Goal: Transaction & Acquisition: Purchase product/service

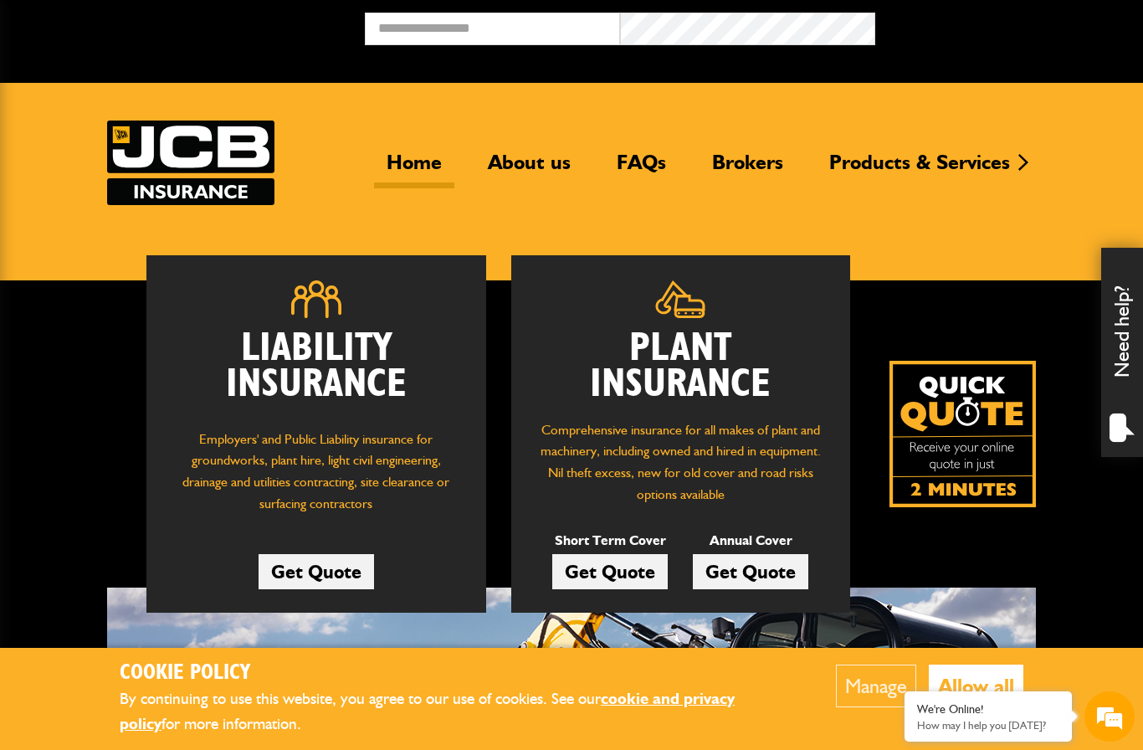
click at [587, 561] on link "Get Quote" at bounding box center [609, 571] width 115 height 35
click at [45, 410] on div "Liability Insurance Employers' and Public Liability insurance for groundworks, …" at bounding box center [571, 592] width 1143 height 625
click at [38, 397] on div "Liability Insurance Employers' and Public Liability insurance for groundworks, …" at bounding box center [571, 592] width 1143 height 625
click at [608, 571] on link "Get Quote" at bounding box center [609, 571] width 115 height 35
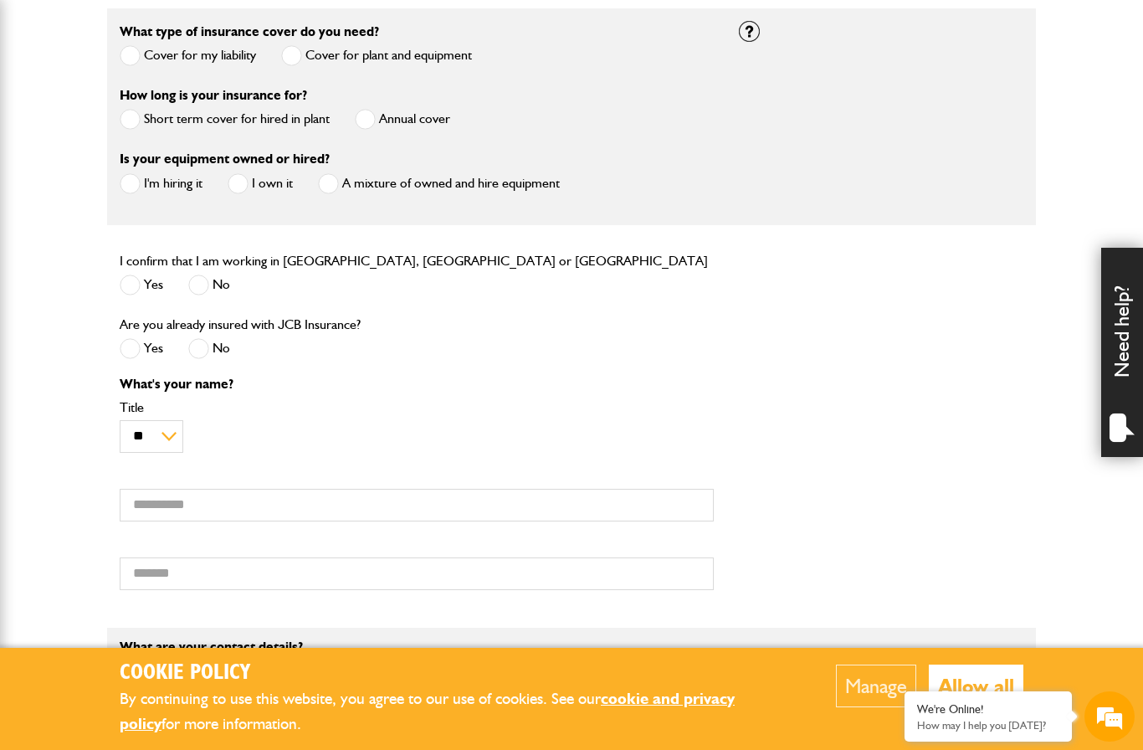
scroll to position [511, 0]
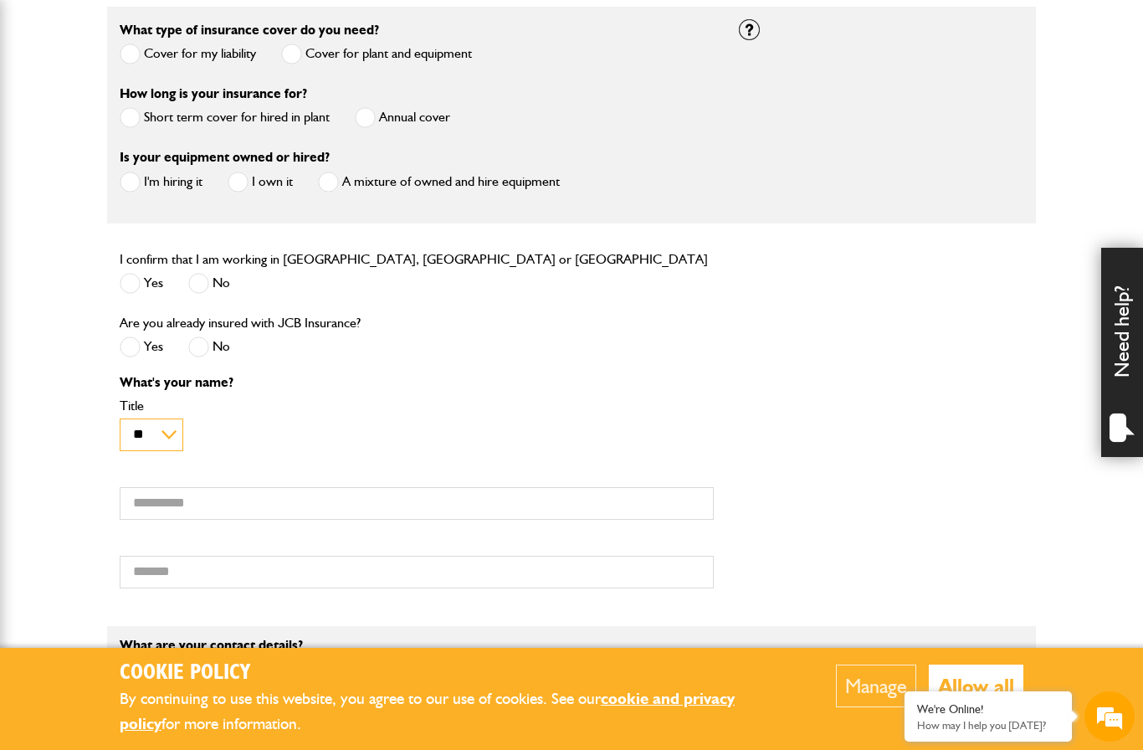
click at [164, 433] on select "** *** **** ** ** **" at bounding box center [152, 434] width 64 height 33
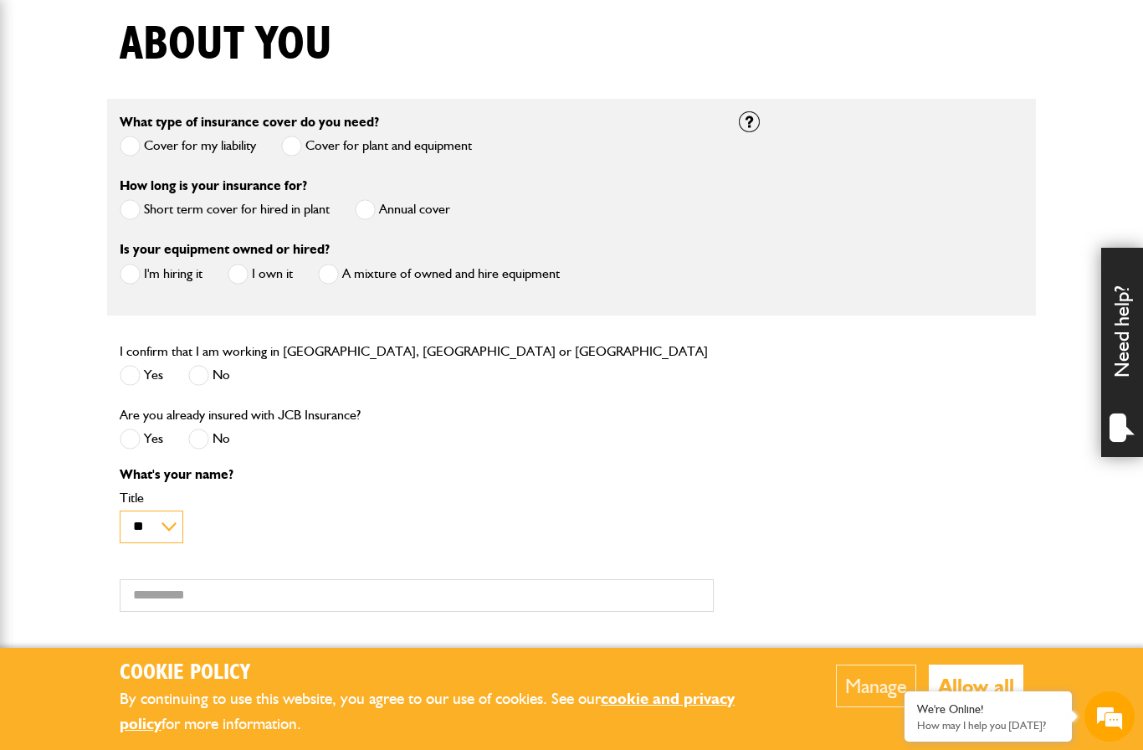
scroll to position [0, 0]
click at [136, 145] on span at bounding box center [130, 146] width 21 height 21
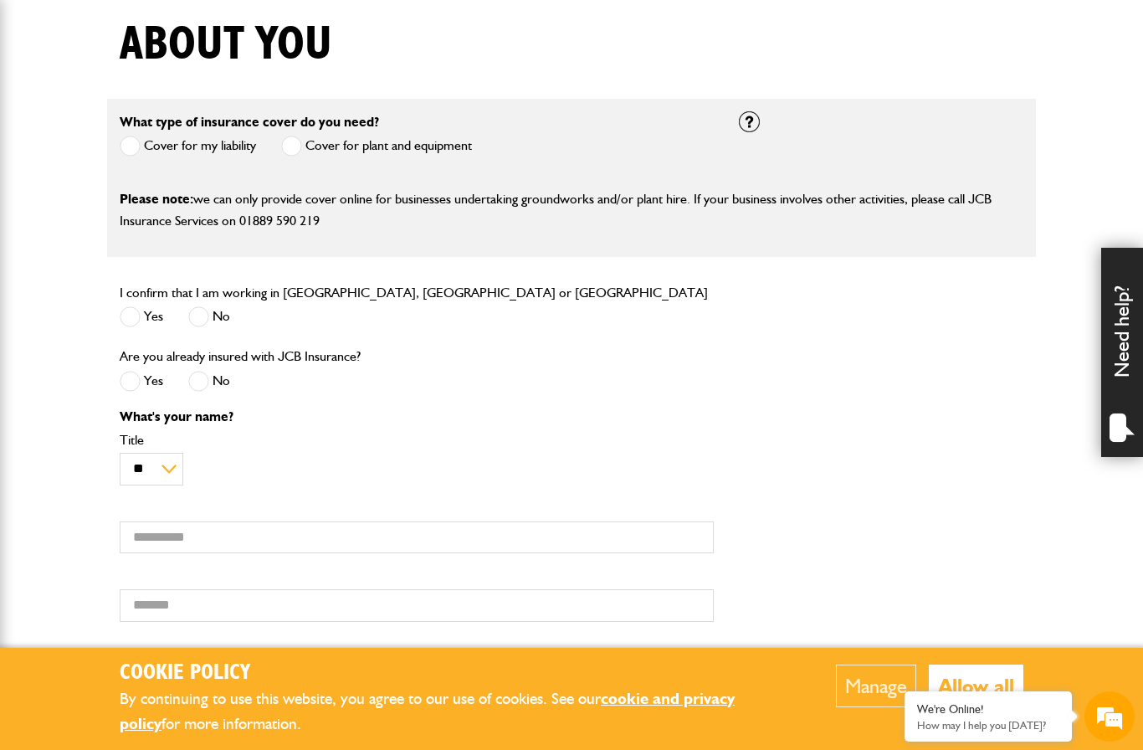
click at [297, 154] on span at bounding box center [291, 146] width 21 height 21
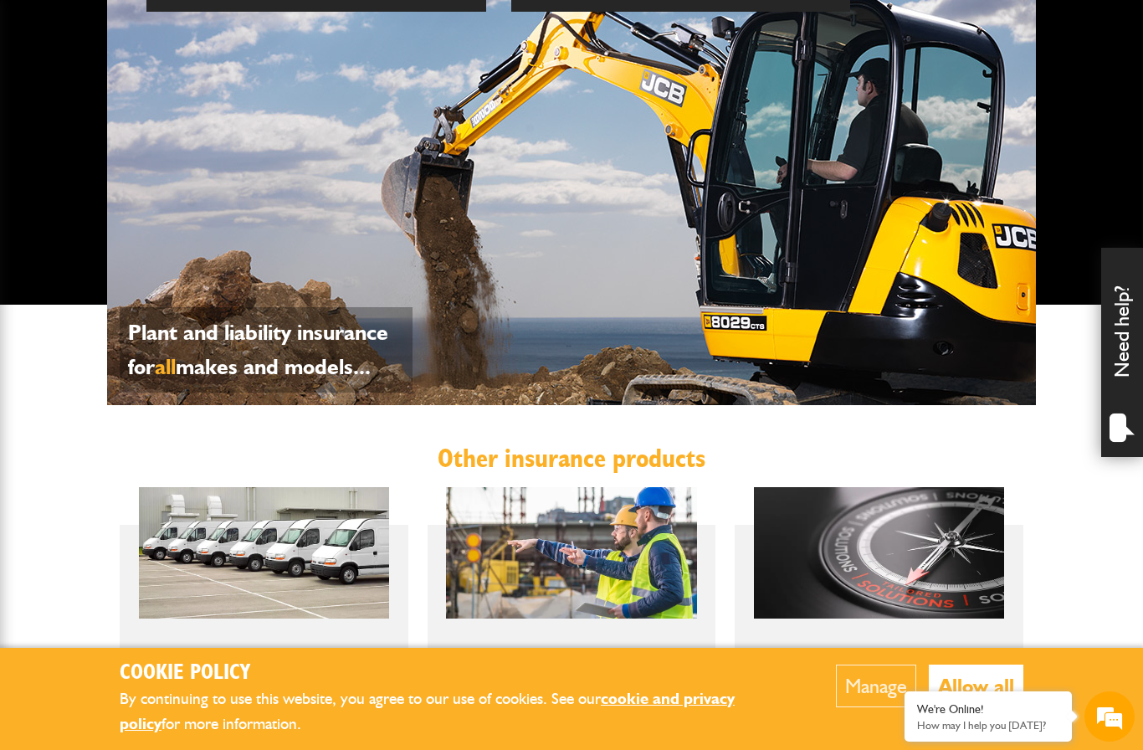
scroll to position [592, 0]
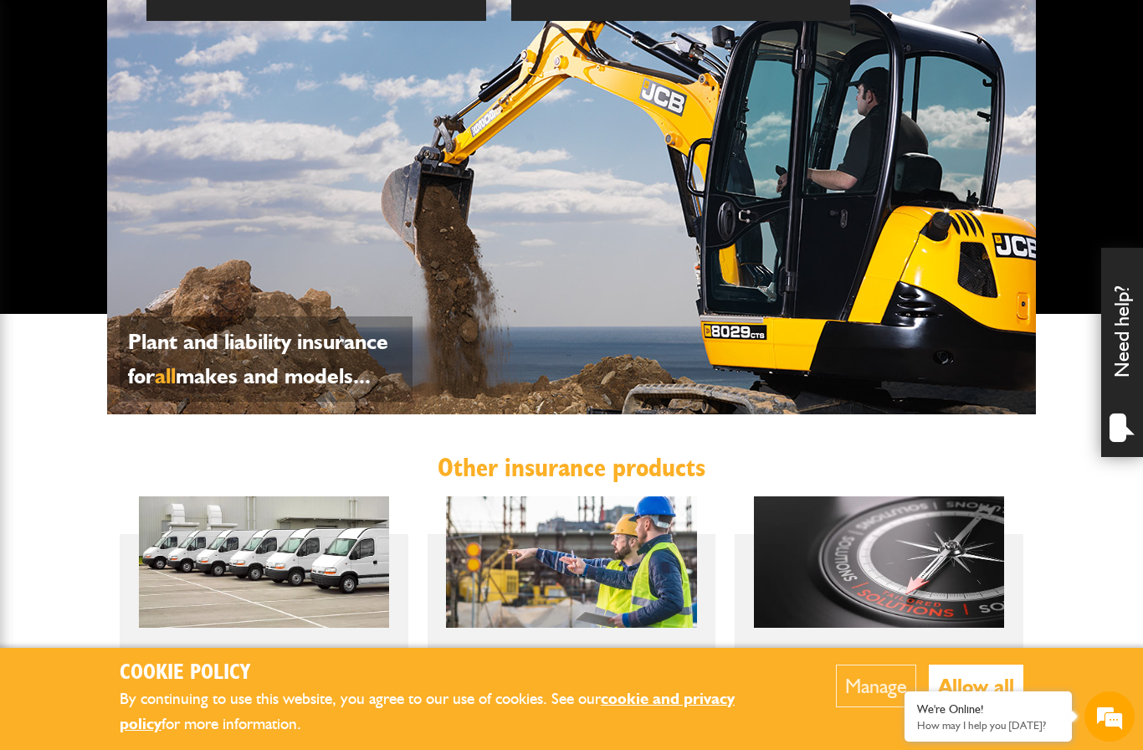
click at [1053, 564] on body "Cookie Policy By continuing to use this website, you agree to our use of cookie…" at bounding box center [571, 399] width 1143 height 1983
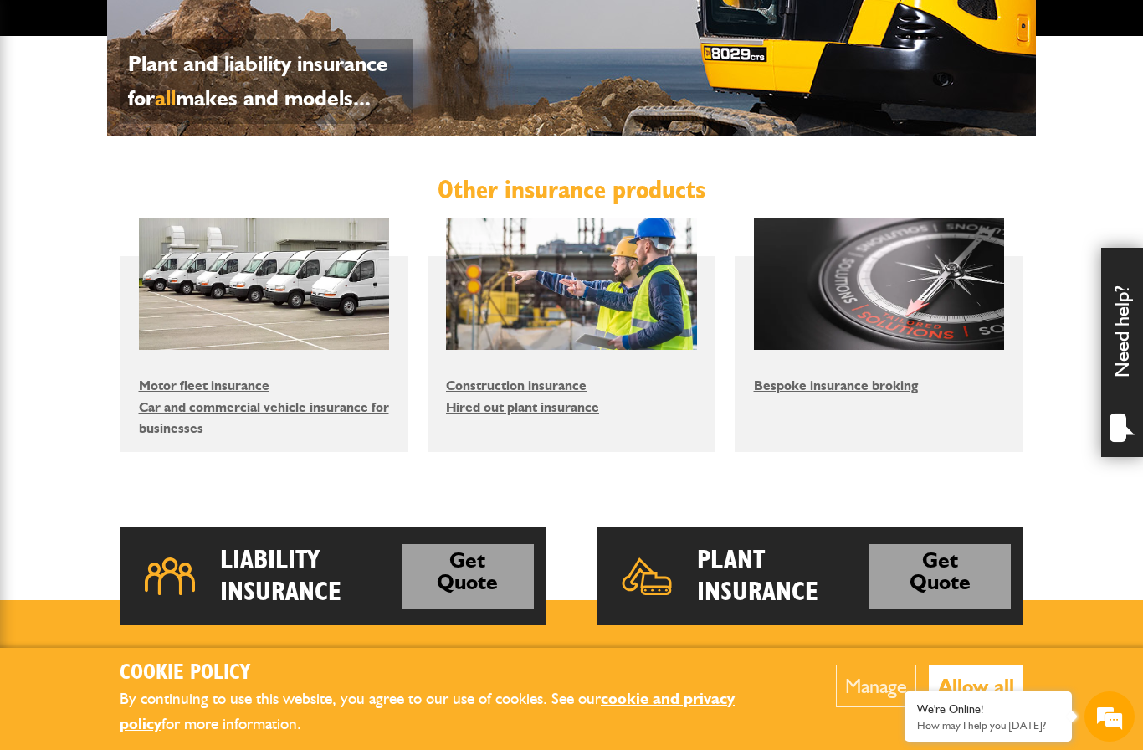
scroll to position [884, 0]
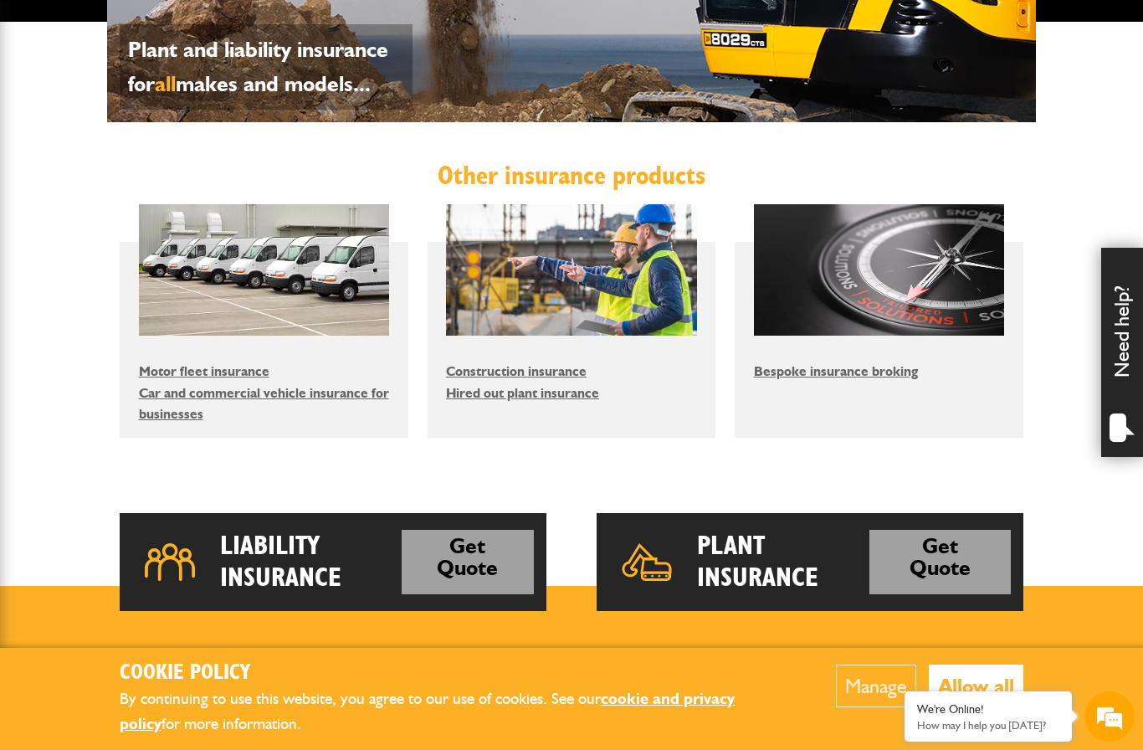
click at [1104, 628] on section at bounding box center [571, 640] width 1143 height 109
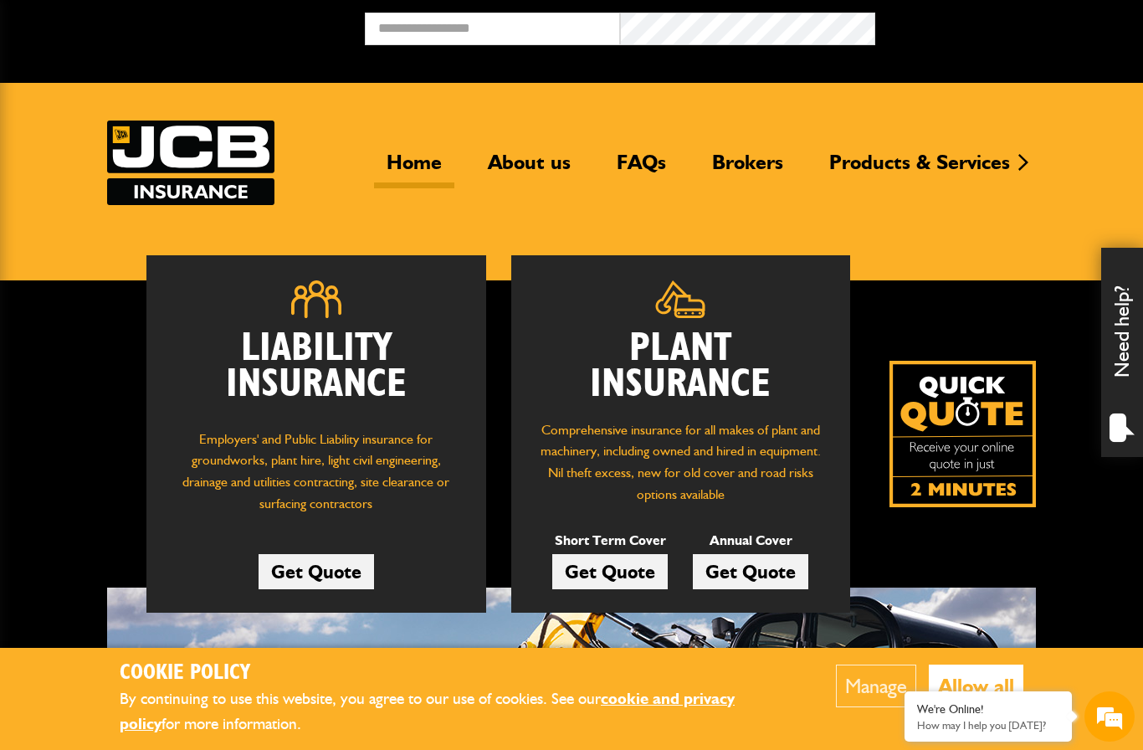
scroll to position [0, 0]
click at [762, 167] on link "Brokers" at bounding box center [748, 169] width 96 height 38
